Goal: Task Accomplishment & Management: Use online tool/utility

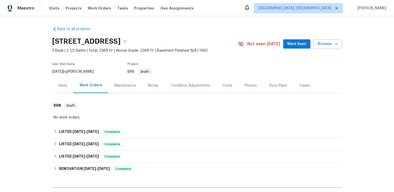
scroll to position [76, 0]
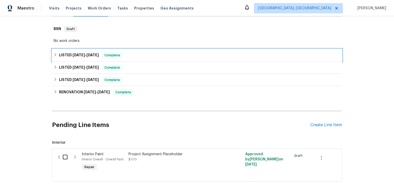
click at [98, 57] on span "[DATE]" at bounding box center [92, 55] width 12 height 4
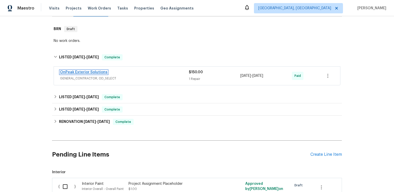
click at [90, 74] on link "OnPeak Exterior Solutions" at bounding box center [83, 72] width 47 height 4
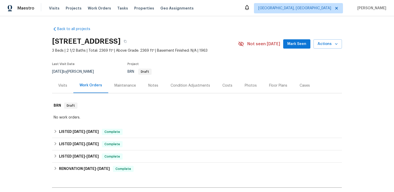
scroll to position [41, 0]
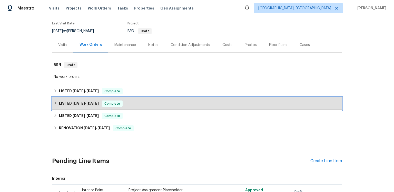
click at [85, 105] on span "[DATE]" at bounding box center [79, 103] width 12 height 4
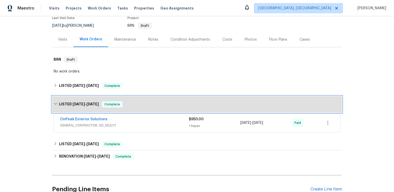
scroll to position [51, 0]
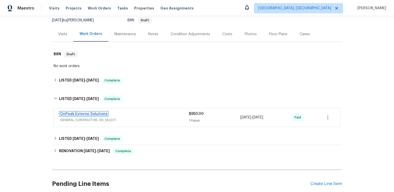
click at [107, 115] on link "OnPeak Exterior Solutions" at bounding box center [83, 114] width 47 height 4
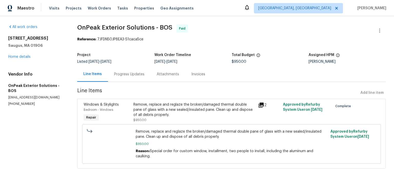
scroll to position [15, 0]
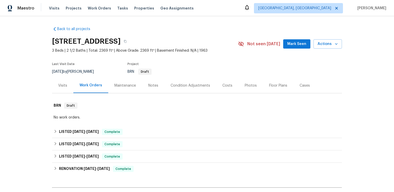
scroll to position [53, 0]
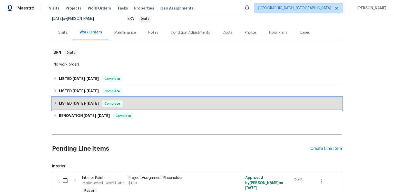
click at [99, 105] on span "[DATE]" at bounding box center [92, 103] width 12 height 4
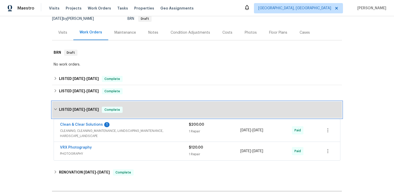
scroll to position [110, 0]
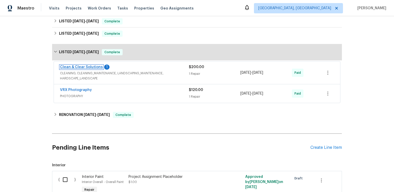
click at [100, 69] on link "Clean & Clear Solutions" at bounding box center [81, 67] width 43 height 4
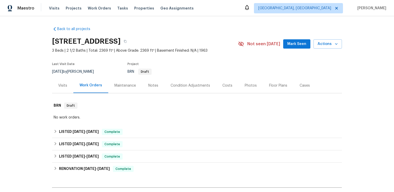
scroll to position [90, 0]
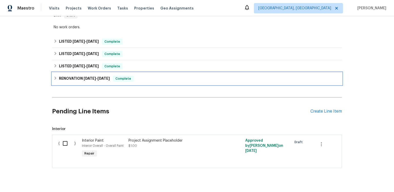
click at [85, 82] on h6 "RENOVATION 4/7/25 - 5/1/25" at bounding box center [84, 78] width 51 height 6
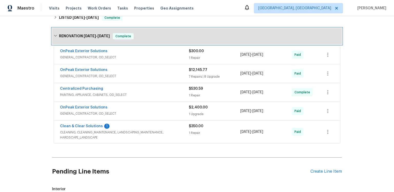
scroll to position [141, 0]
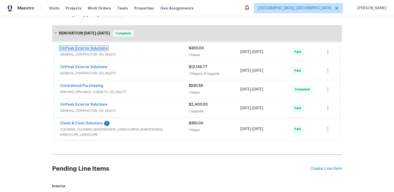
click at [107, 50] on link "OnPeak Exterior Solutions" at bounding box center [83, 48] width 47 height 4
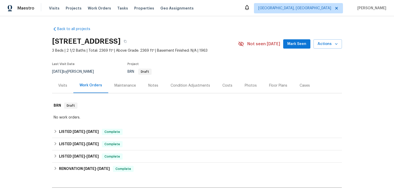
scroll to position [91, 0]
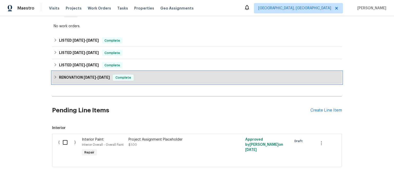
click at [84, 81] on h6 "RENOVATION 4/7/25 - 5/1/25" at bounding box center [84, 77] width 51 height 6
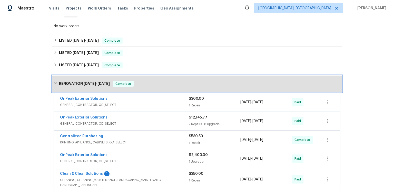
scroll to position [167, 0]
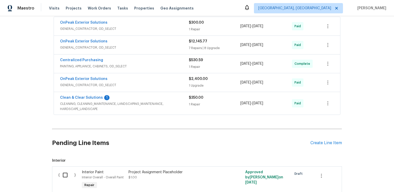
click at [92, 63] on span "Centralized Purchasing" at bounding box center [81, 59] width 43 height 5
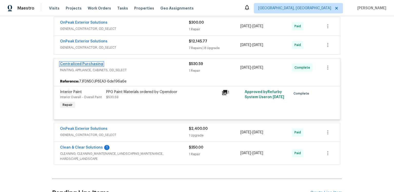
click at [99, 66] on link "Centralized Purchasing" at bounding box center [81, 64] width 43 height 4
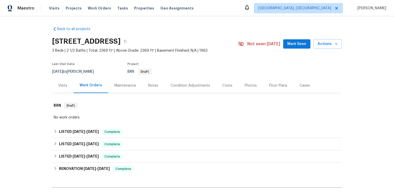
scroll to position [38, 0]
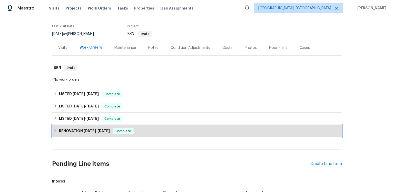
click at [96, 132] on span "[DATE]" at bounding box center [90, 131] width 12 height 4
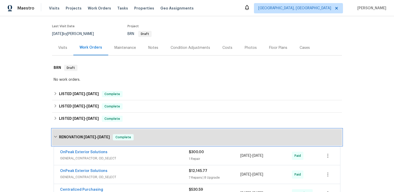
scroll to position [157, 0]
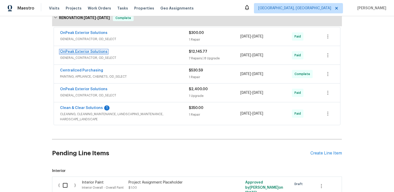
click at [97, 53] on link "OnPeak Exterior Solutions" at bounding box center [83, 52] width 47 height 4
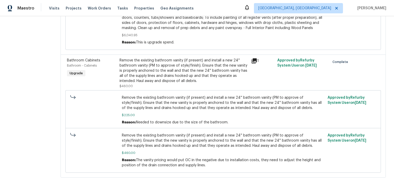
scroll to position [800, 0]
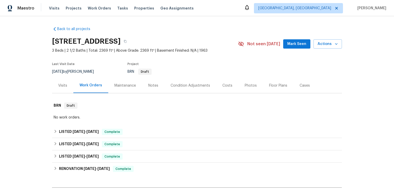
scroll to position [116, 0]
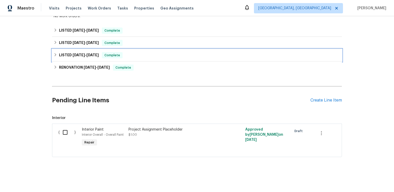
click at [81, 61] on div "LISTED 5/3/25 - 5/16/25 Complete" at bounding box center [197, 55] width 290 height 12
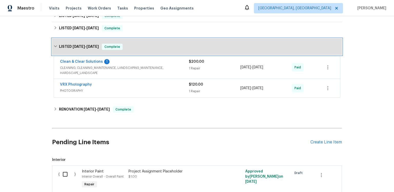
click at [84, 50] on h6 "LISTED 5/3/25 - 5/16/25" at bounding box center [79, 47] width 40 height 6
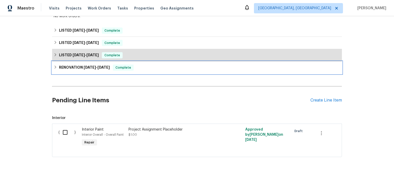
click at [82, 71] on h6 "RENOVATION 4/7/25 - 5/1/25" at bounding box center [84, 67] width 51 height 6
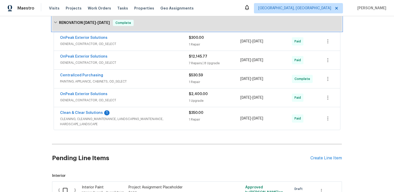
scroll to position [180, 0]
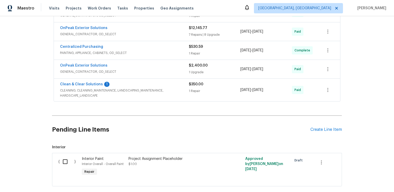
click at [100, 101] on div "Clean & Clear Solutions 1 CLEANING, CLEANING_MAINTENANCE, LANDSCAPING_MAINTENAN…" at bounding box center [197, 90] width 286 height 23
click at [100, 86] on link "Clean & Clear Solutions" at bounding box center [81, 84] width 43 height 4
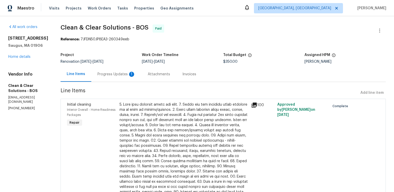
click at [135, 82] on div "Progress Updates 1" at bounding box center [116, 73] width 50 height 15
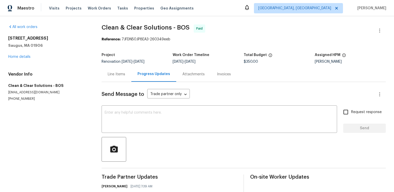
scroll to position [76, 0]
